Goal: Information Seeking & Learning: Learn about a topic

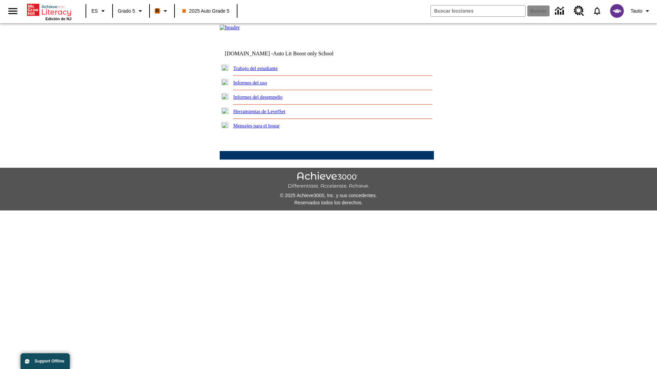
click at [267, 100] on link "Informes del desempeño" at bounding box center [257, 96] width 49 height 5
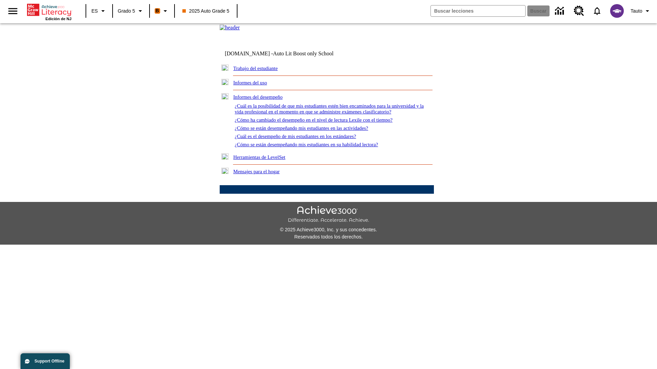
click at [325, 115] on link "¿Cuál es la posibilidad de que mis estudiantes estén bien encaminados para la u…" at bounding box center [329, 108] width 189 height 11
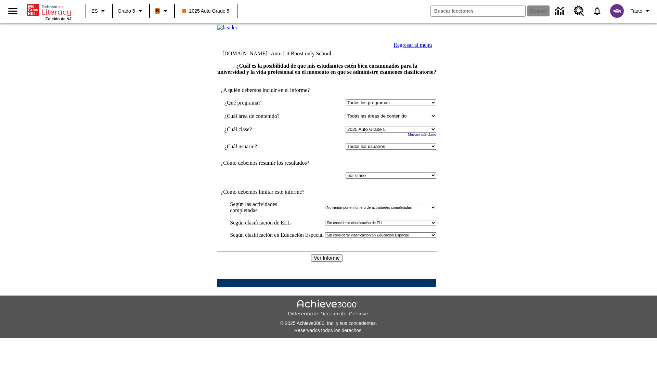
select select "11133131"
